Goal: Information Seeking & Learning: Learn about a topic

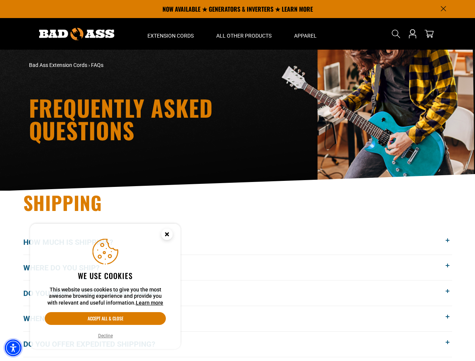
click at [13, 348] on img "Accessibility Menu" at bounding box center [13, 348] width 17 height 17
